Goal: Task Accomplishment & Management: Use online tool/utility

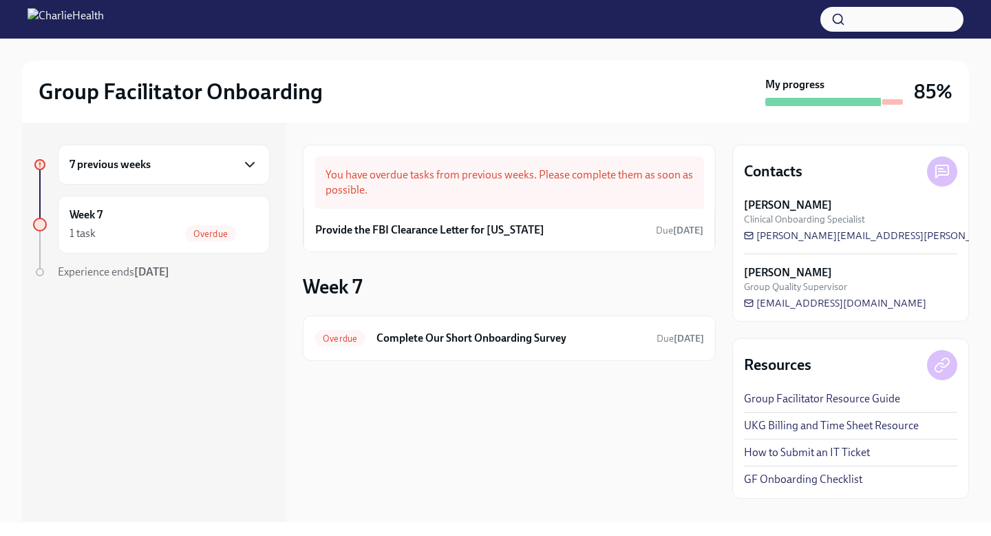
click at [243, 162] on icon "button" at bounding box center [250, 164] width 17 height 17
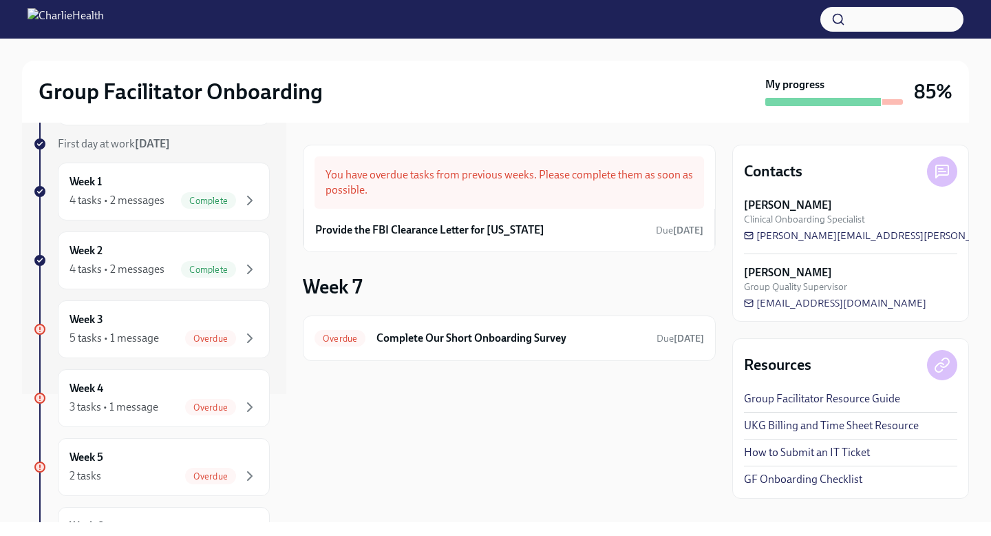
scroll to position [131, 0]
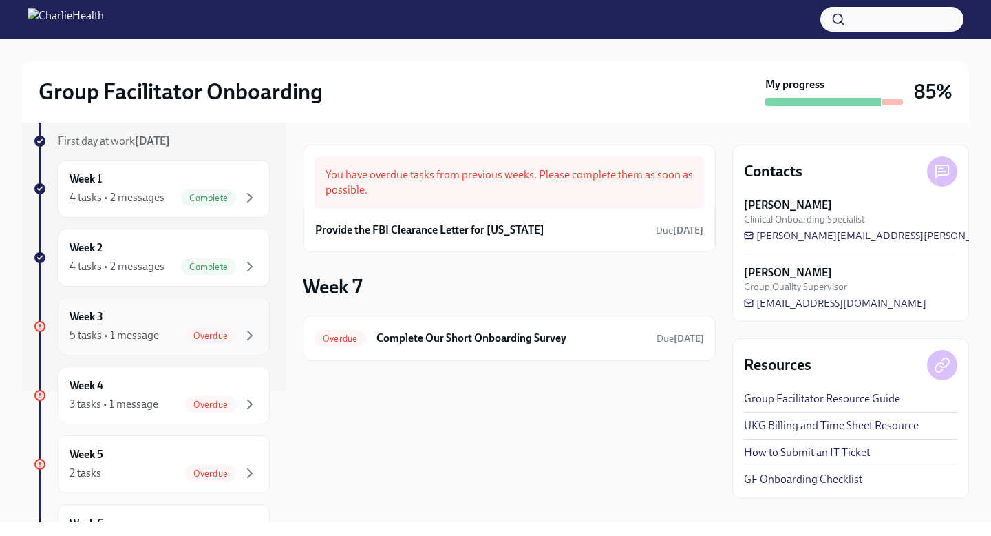
click at [160, 328] on div "5 tasks • 1 message Overdue" at bounding box center [164, 335] width 189 height 17
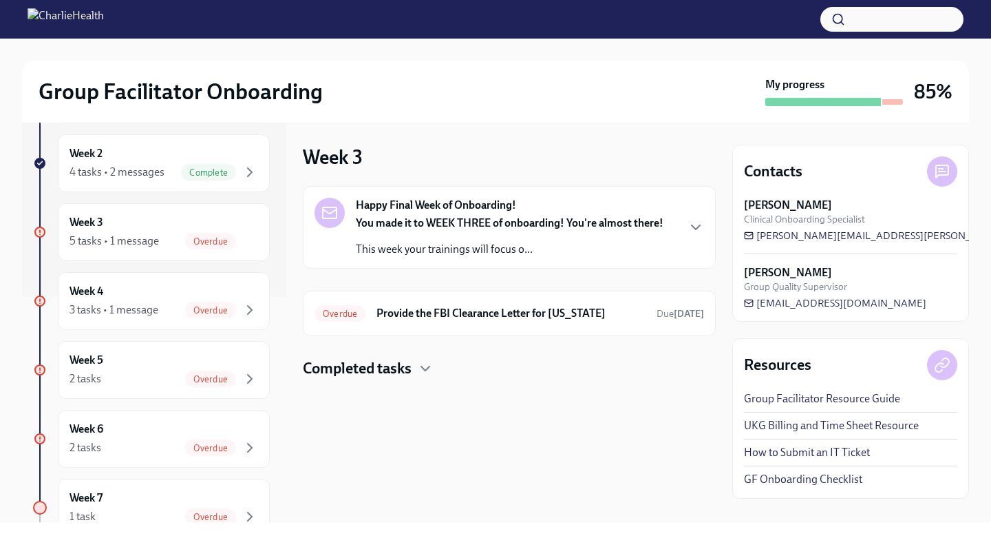
scroll to position [224, 0]
click at [155, 242] on div "5 tasks • 1 message" at bounding box center [115, 241] width 90 height 15
click at [140, 310] on div "3 tasks • 1 message" at bounding box center [114, 310] width 89 height 15
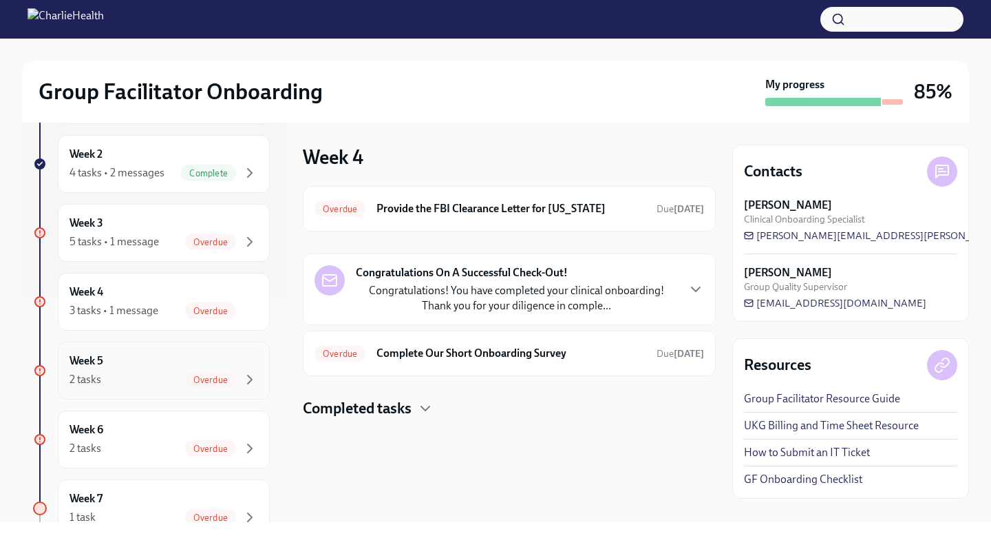
click at [151, 359] on div "Week 5 2 tasks Overdue" at bounding box center [164, 370] width 189 height 34
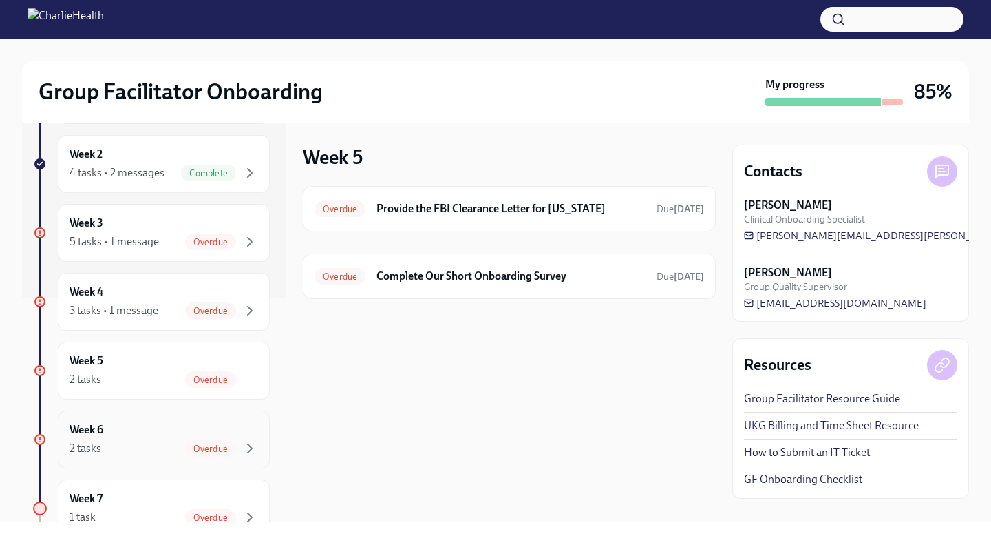
click at [132, 428] on div "Week 6 2 tasks Overdue" at bounding box center [164, 439] width 189 height 34
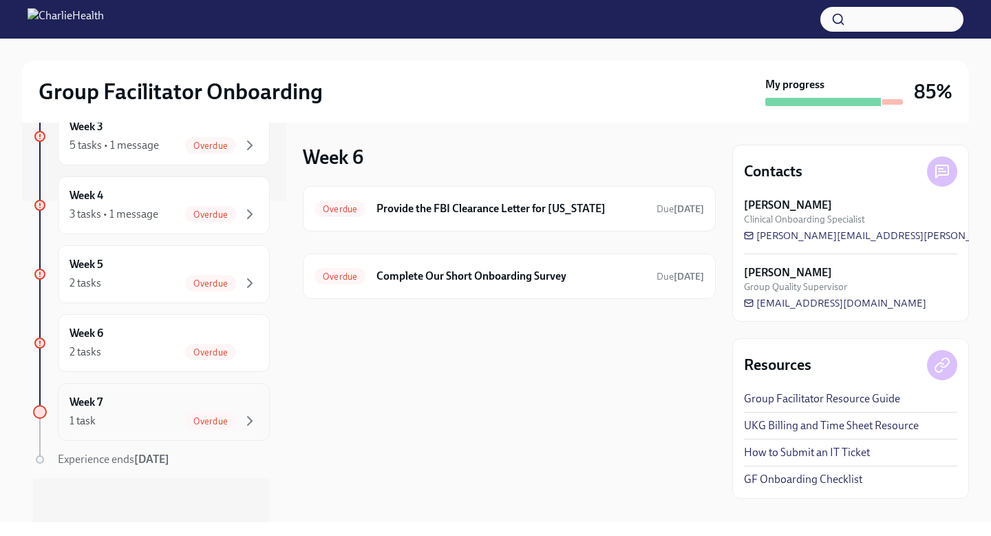
click at [155, 423] on div "1 task Overdue" at bounding box center [164, 420] width 189 height 17
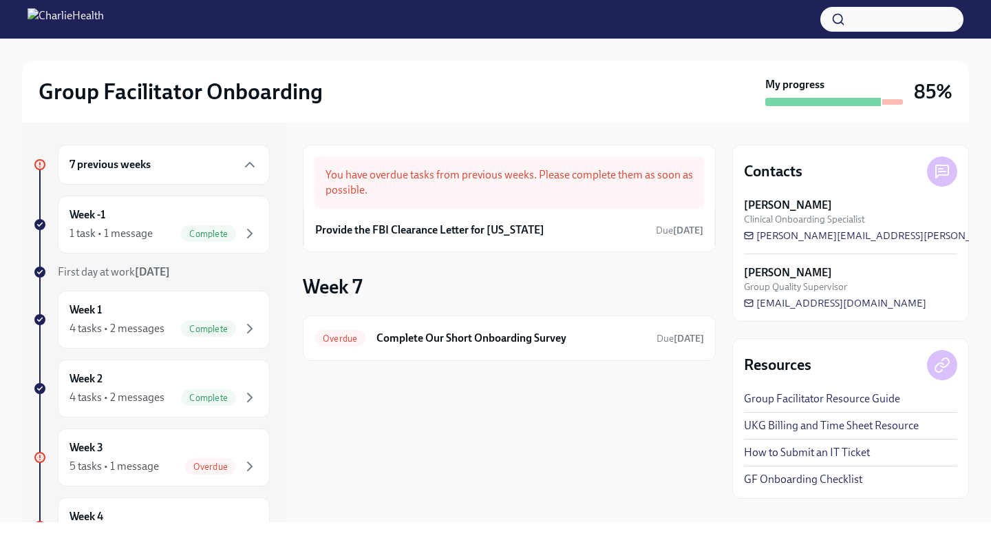
click at [854, 424] on link "UKG Billing and Time Sheet Resource" at bounding box center [831, 425] width 175 height 15
